Goal: Find specific page/section: Find specific page/section

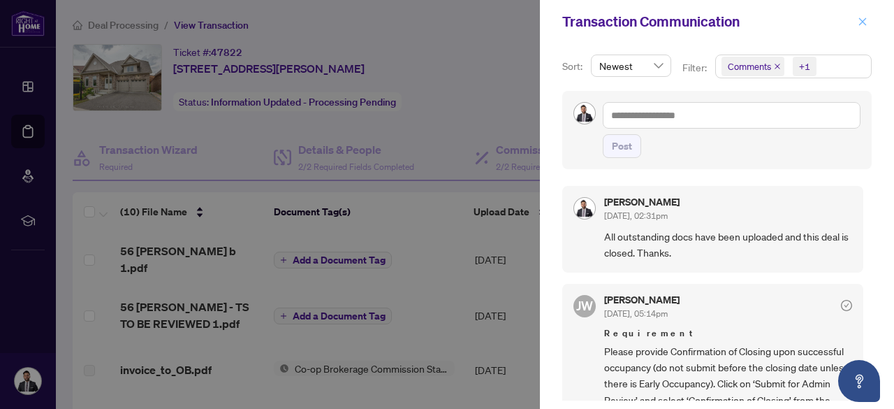
scroll to position [1, 0]
click at [866, 18] on icon "close" at bounding box center [863, 21] width 8 height 8
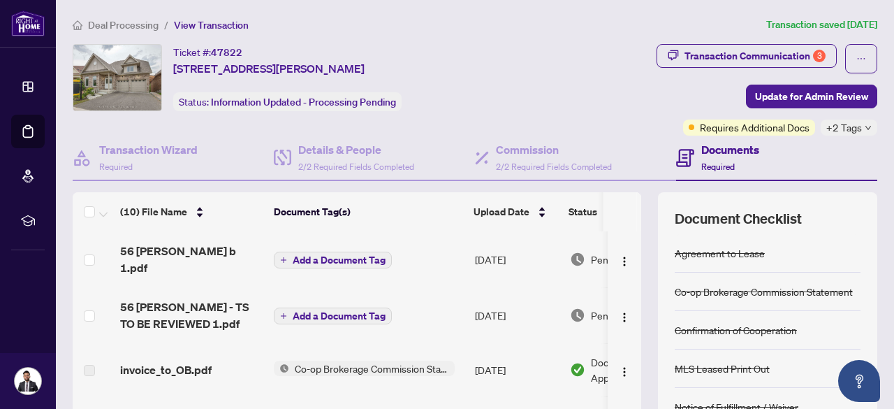
click at [89, 25] on span "Deal Processing" at bounding box center [123, 25] width 71 height 13
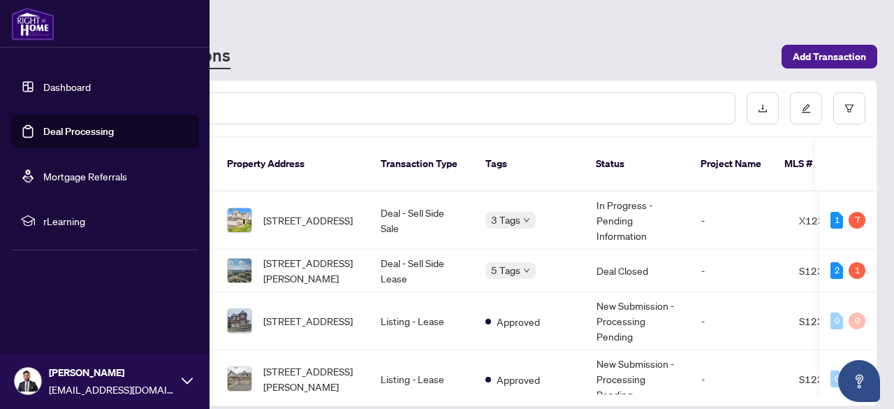
click at [73, 87] on link "Dashboard" at bounding box center [66, 86] width 47 height 13
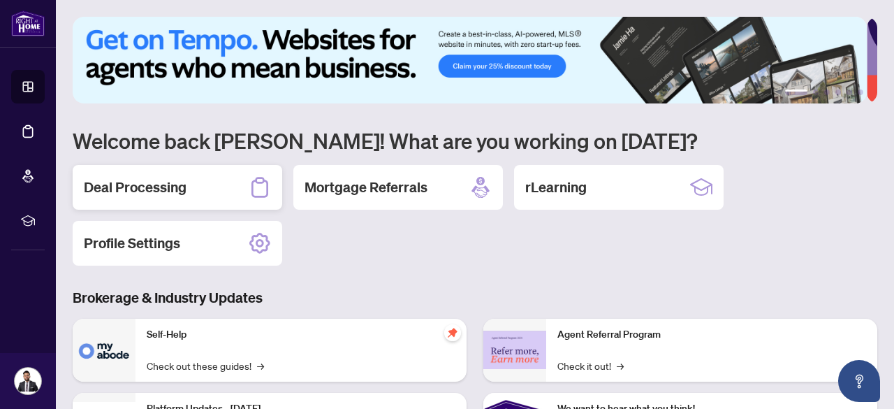
click at [180, 175] on div "Deal Processing" at bounding box center [177, 187] width 209 height 45
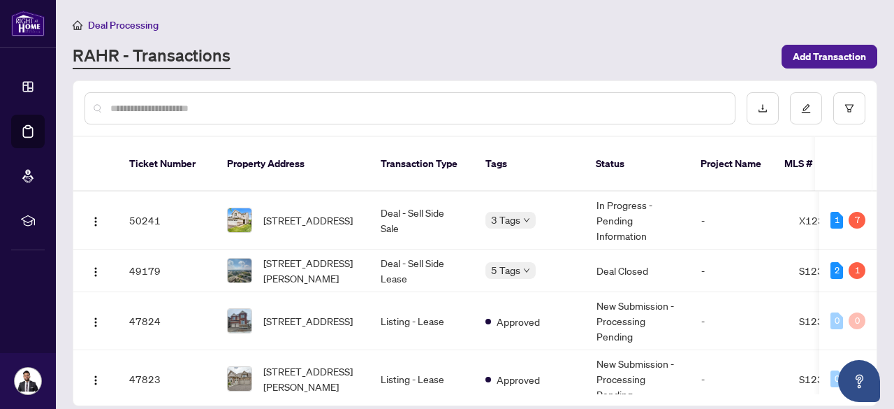
click at [254, 102] on input "text" at bounding box center [416, 108] width 613 height 15
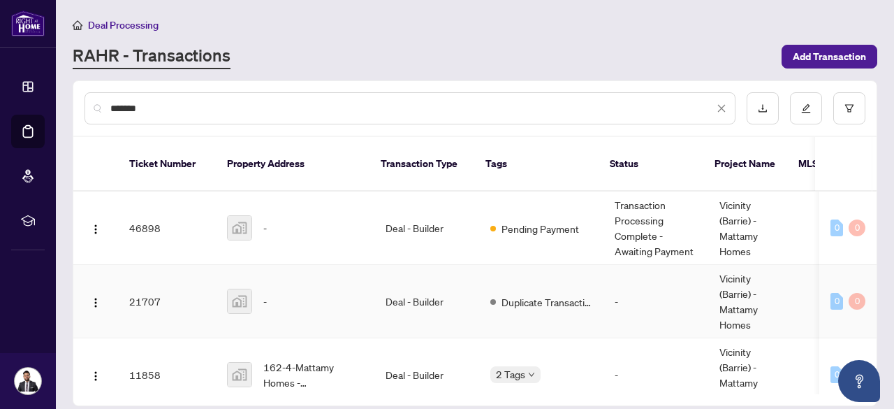
scroll to position [21, 0]
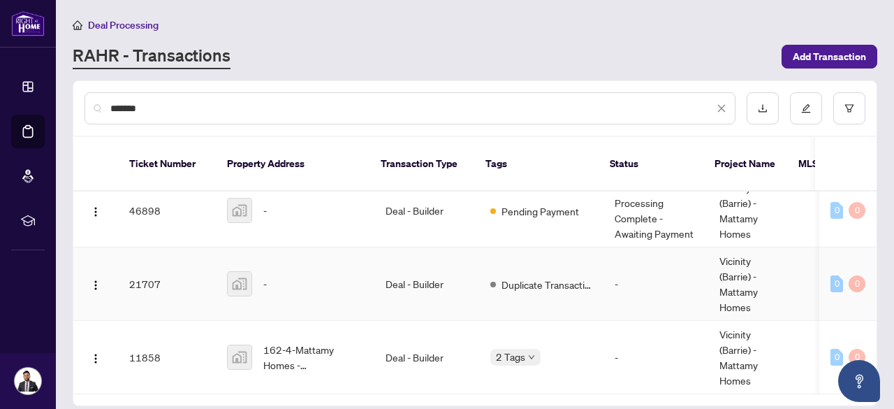
type input "*******"
click at [420, 265] on td "Deal - Builder" at bounding box center [426, 283] width 105 height 73
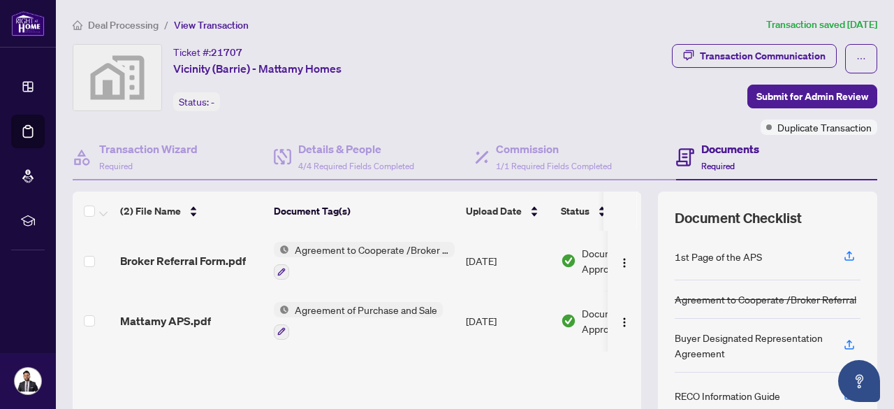
click at [135, 20] on span "Deal Processing" at bounding box center [123, 25] width 71 height 13
